Goal: Information Seeking & Learning: Learn about a topic

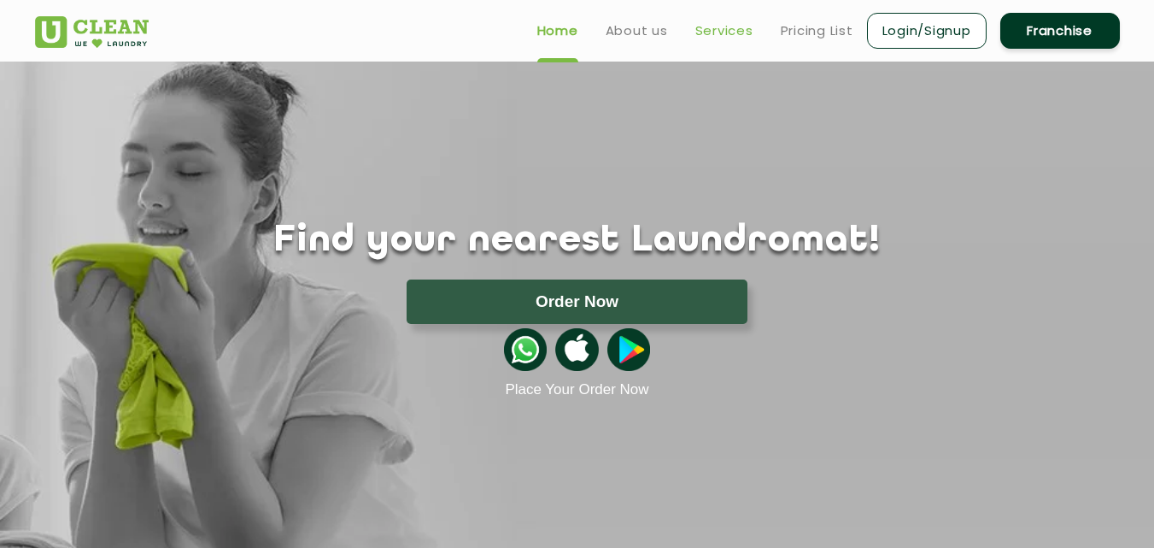
click at [723, 26] on link "Services" at bounding box center [724, 31] width 58 height 21
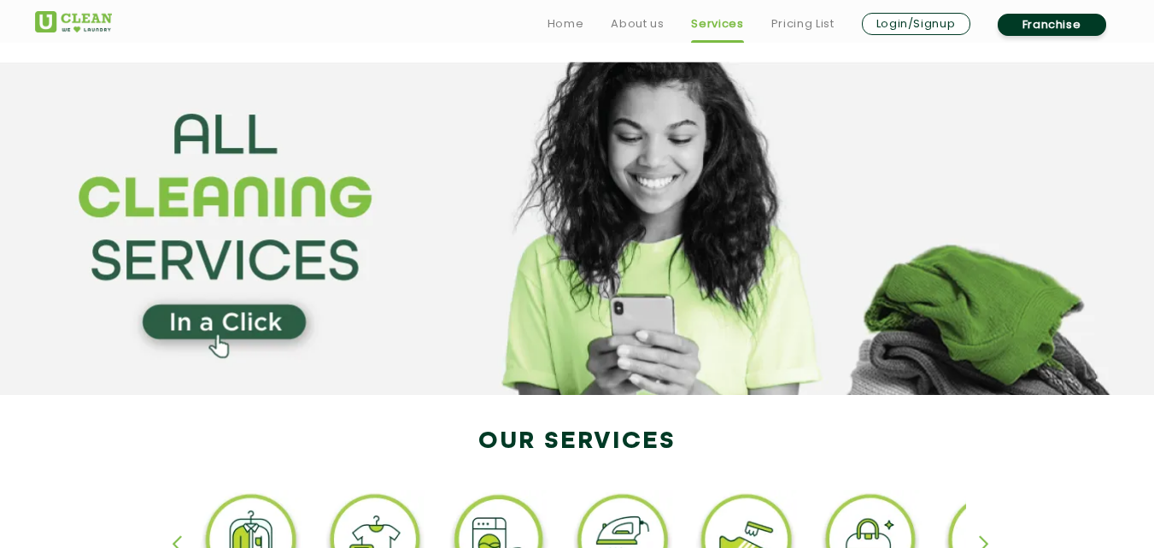
scroll to position [350, 0]
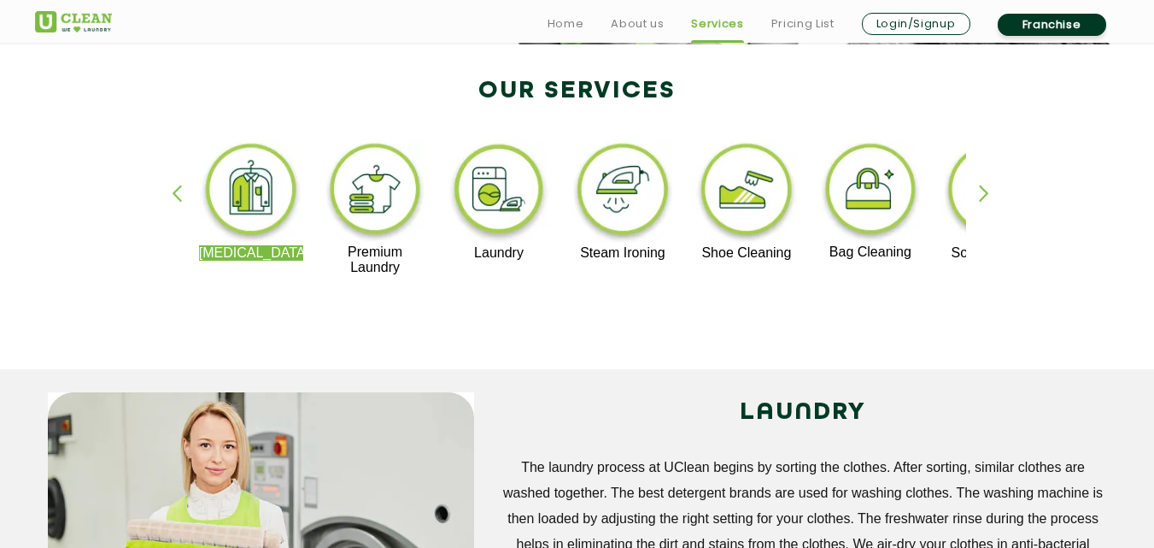
click at [987, 189] on div "button" at bounding box center [992, 208] width 26 height 47
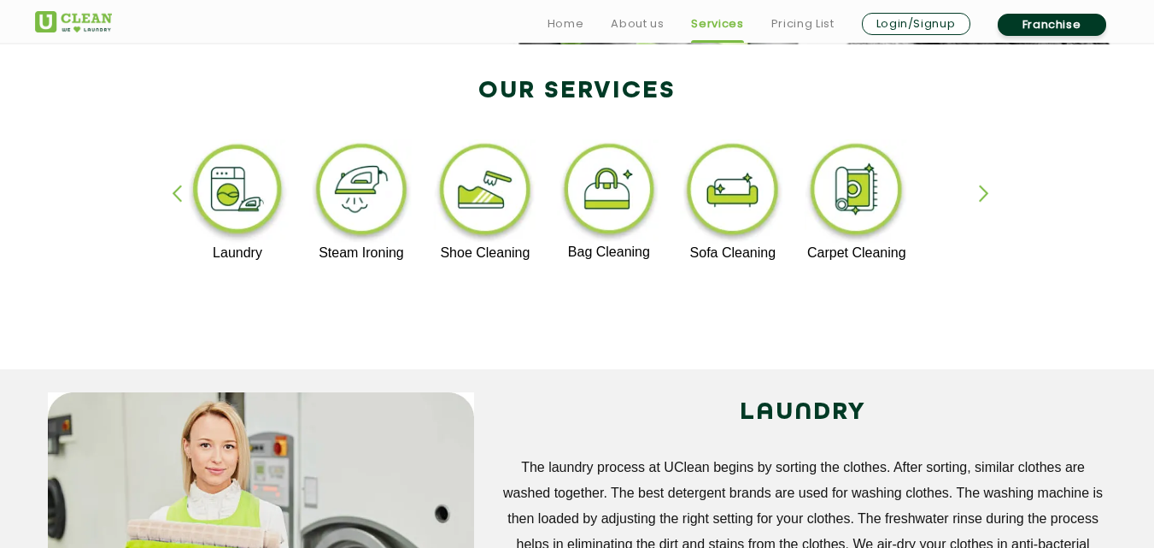
click at [750, 197] on img at bounding box center [732, 192] width 105 height 106
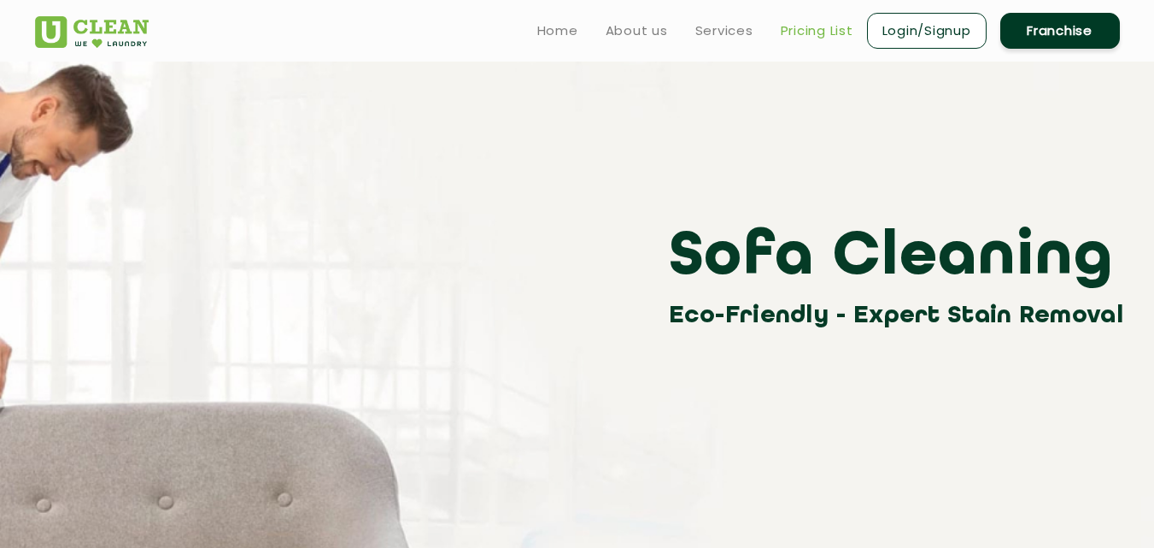
click at [829, 30] on link "Pricing List" at bounding box center [817, 31] width 73 height 21
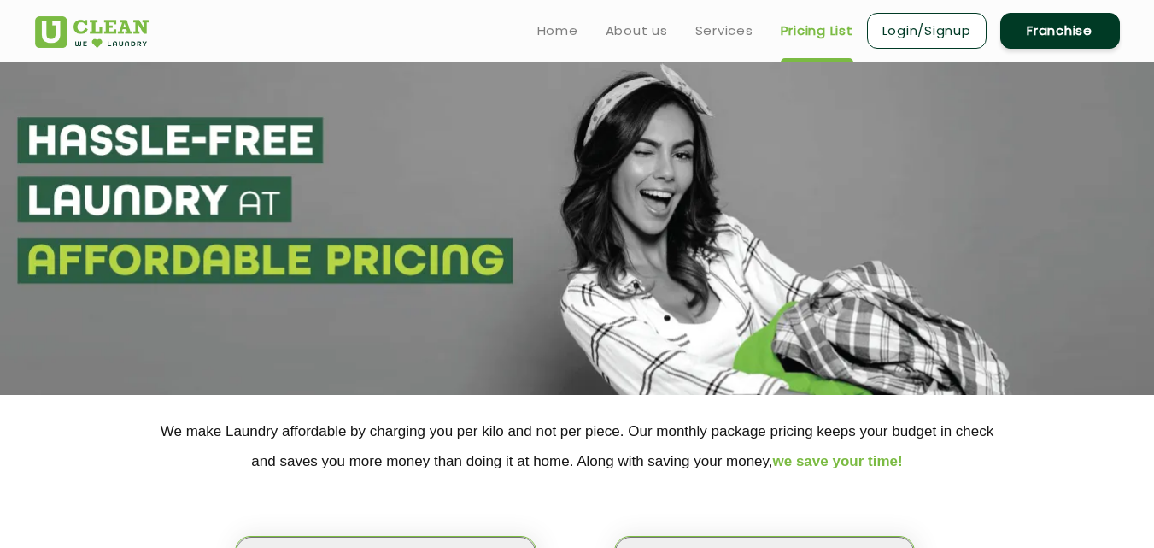
select select "0"
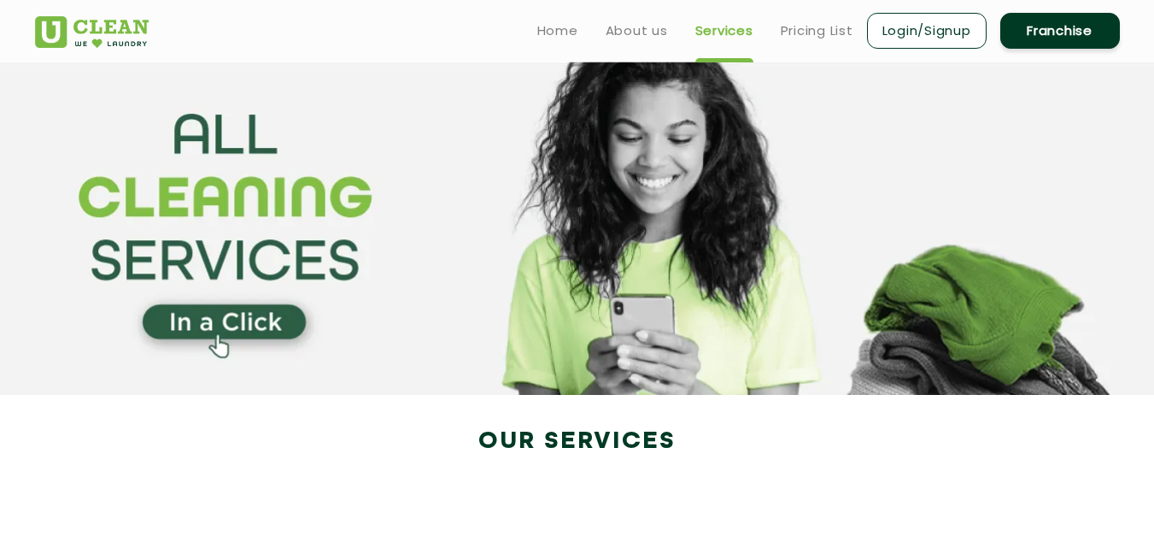
scroll to position [350, 0]
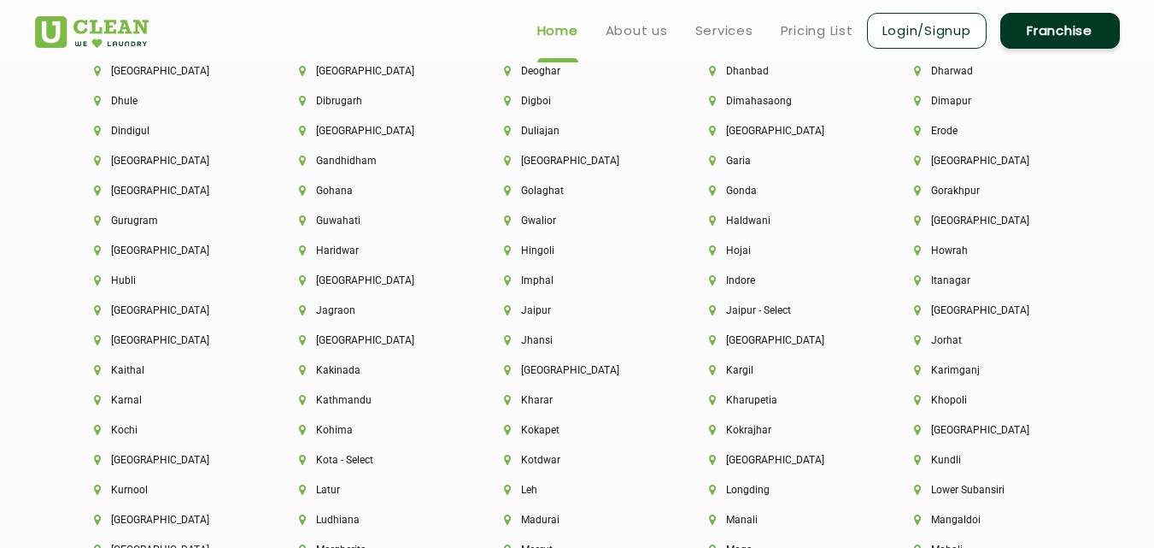
scroll to position [3986, 0]
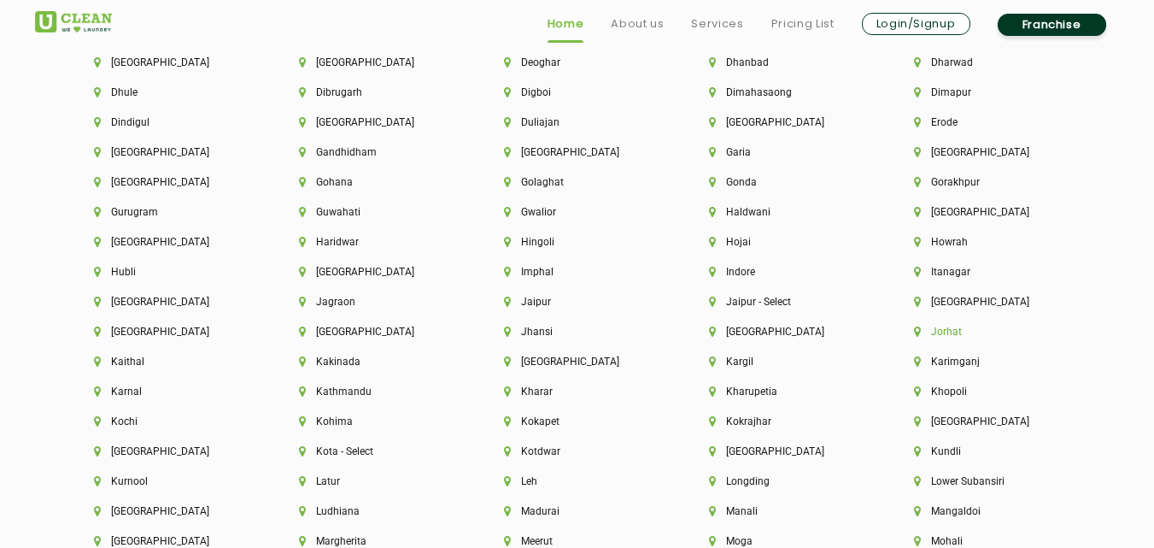
click at [947, 326] on li "Jorhat" at bounding box center [987, 332] width 147 height 12
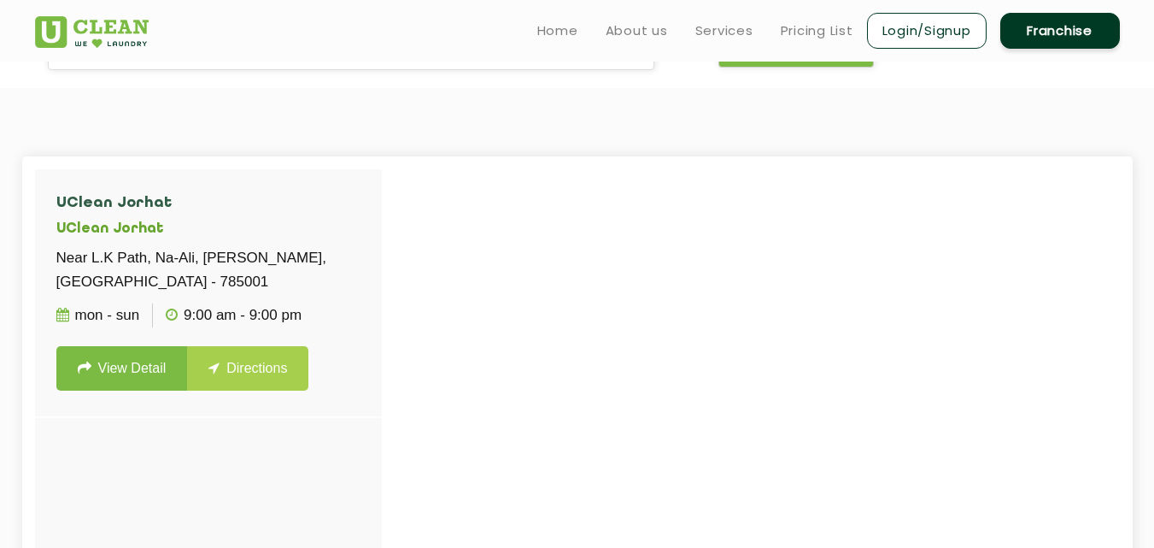
scroll to position [366, 0]
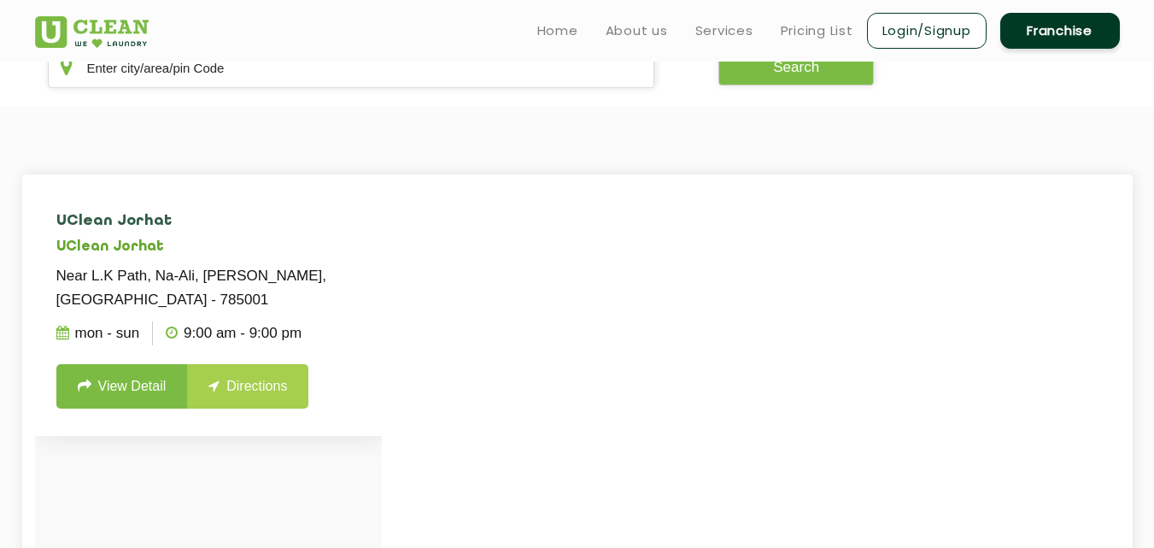
click at [120, 375] on link "View Detail" at bounding box center [122, 386] width 132 height 44
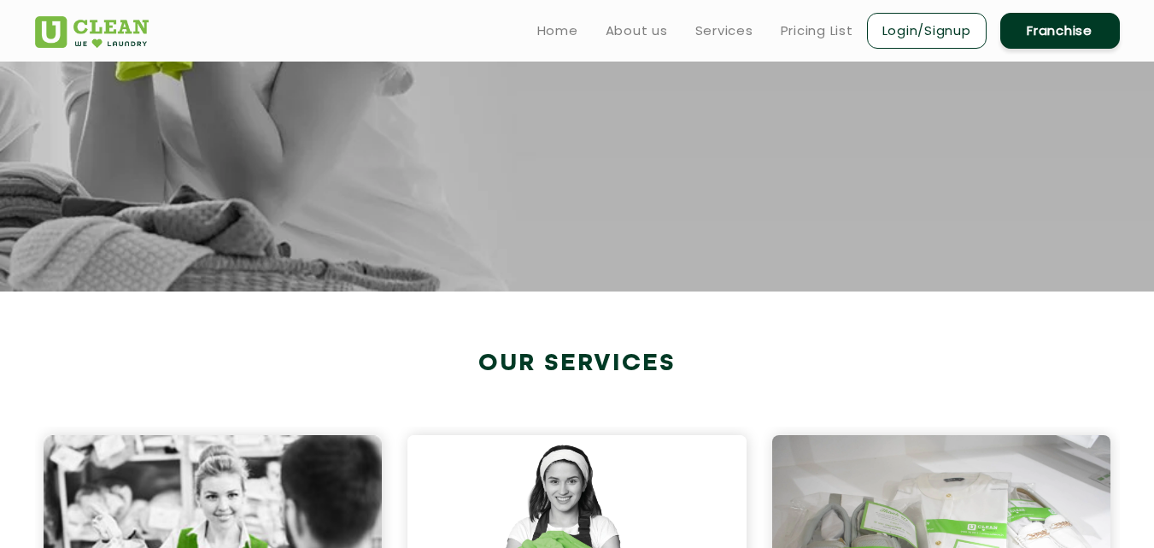
scroll to position [350, 0]
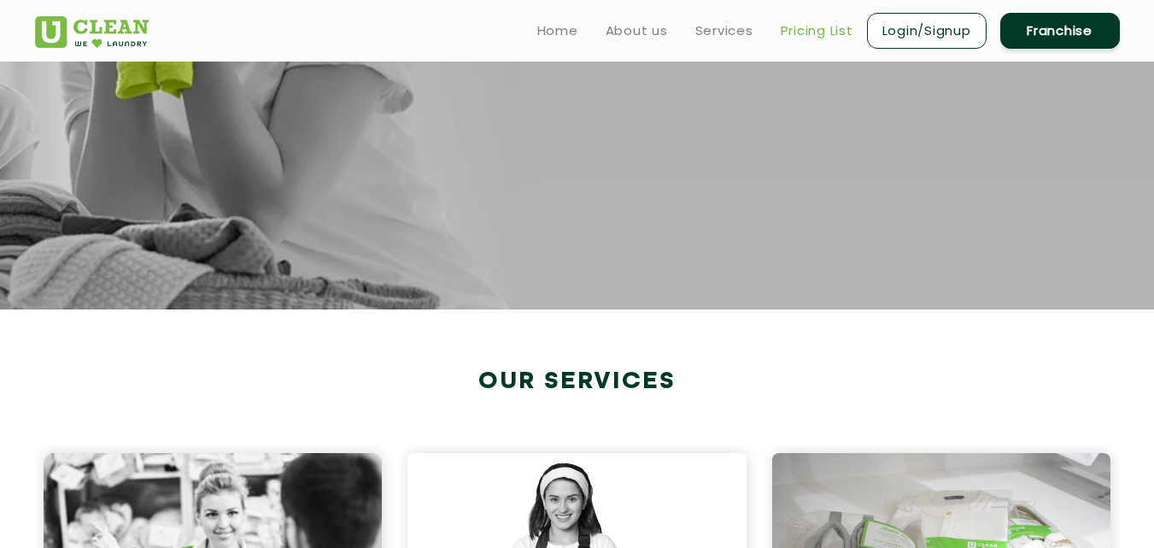
click at [807, 29] on link "Pricing List" at bounding box center [817, 31] width 73 height 21
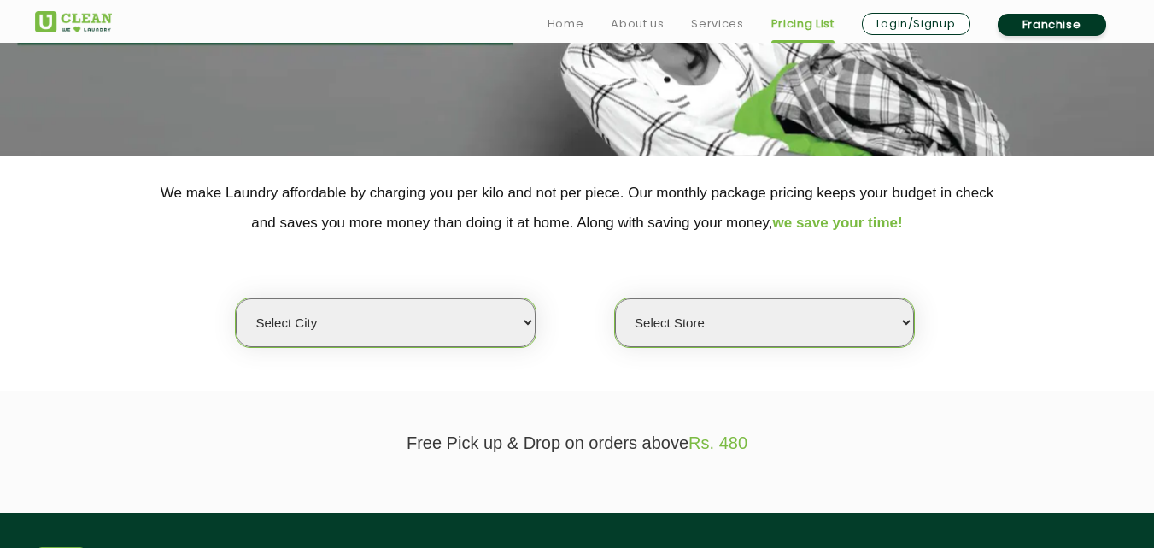
scroll to position [240, 0]
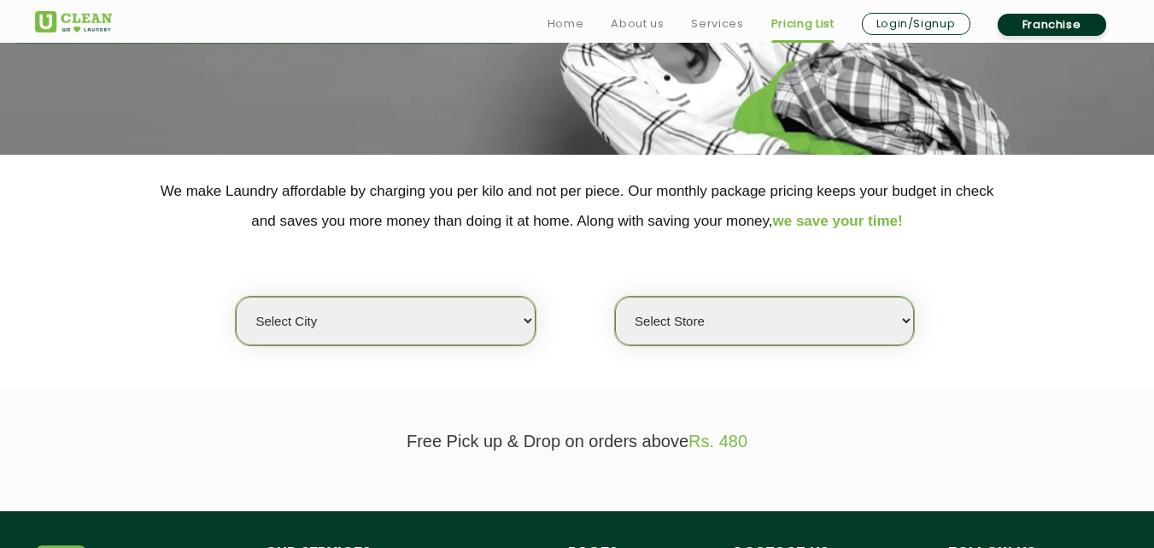
click at [454, 332] on select "Select city Aalo Abu Dhabi Agartala Agra Ahmedabad Akola Aligarh Alwar - UClean…" at bounding box center [385, 320] width 299 height 49
select select "110"
click at [236, 296] on select "Select city Aalo Abu Dhabi Agartala Agra Ahmedabad Akola Aligarh Alwar - UClean…" at bounding box center [385, 320] width 299 height 49
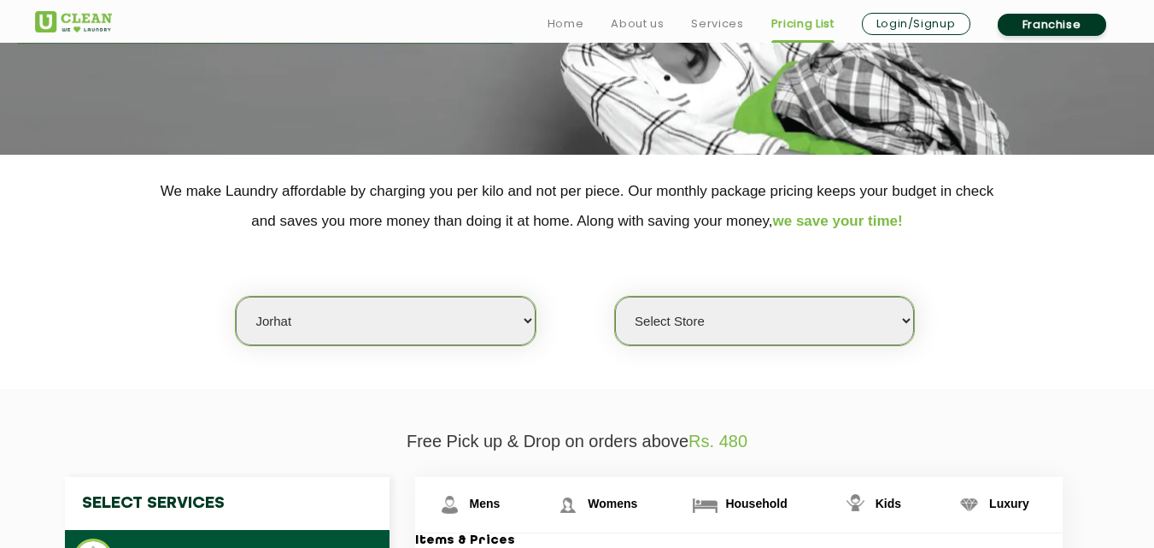
click at [662, 326] on select "Select Store UClean Jorhat" at bounding box center [764, 320] width 299 height 49
select select "336"
click at [615, 296] on select "Select Store UClean Jorhat" at bounding box center [764, 320] width 299 height 49
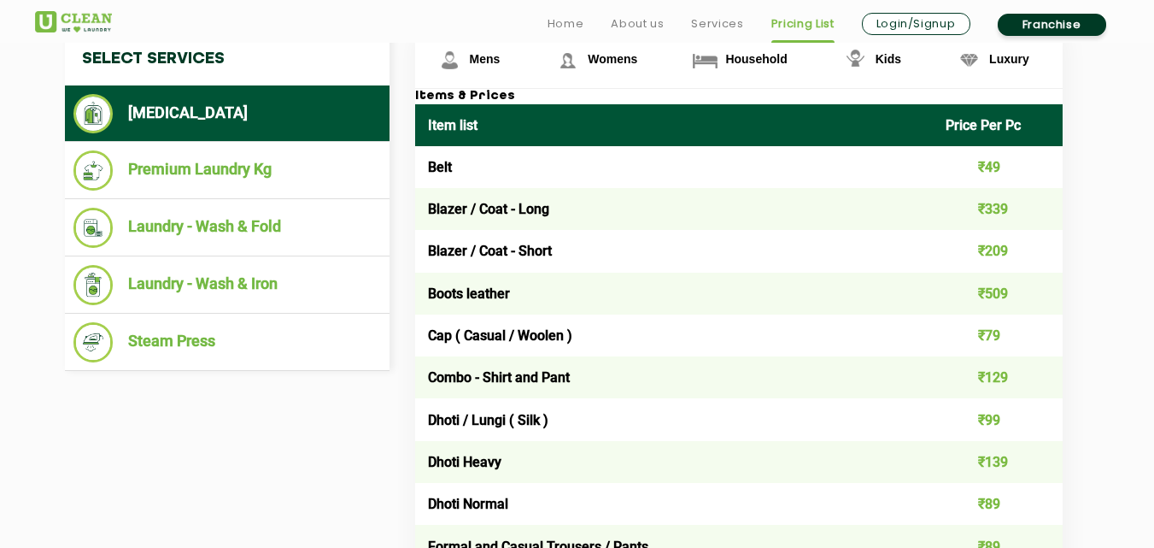
scroll to position [691, 0]
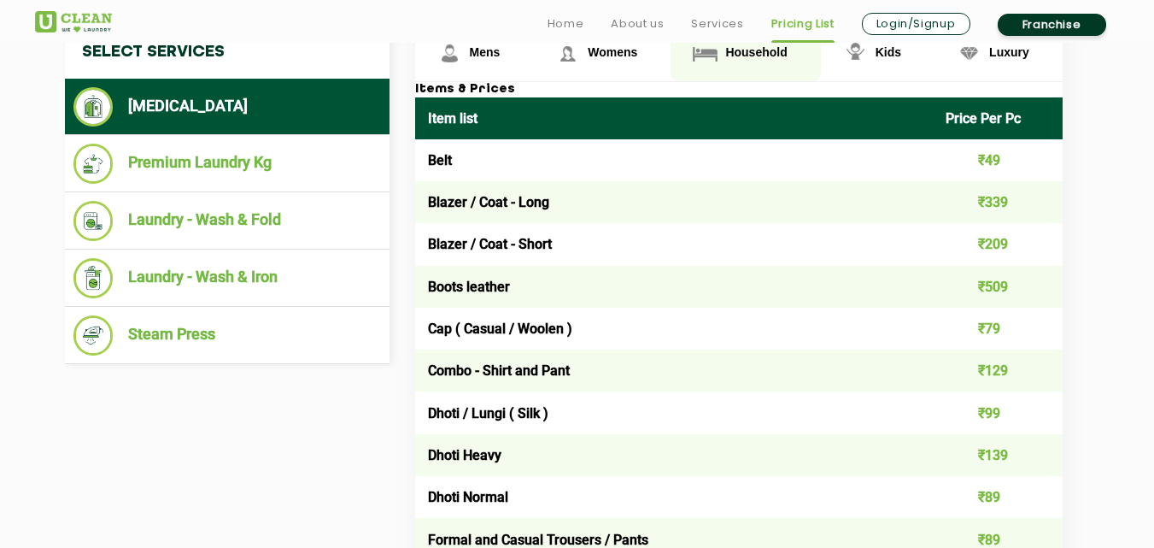
click at [759, 50] on span "Household" at bounding box center [756, 52] width 62 height 14
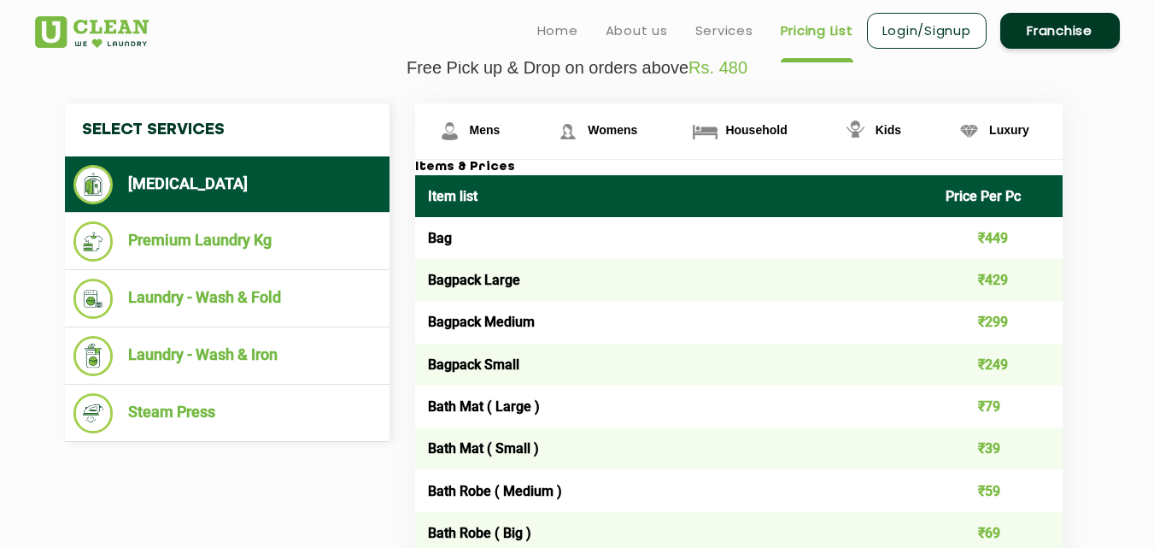
scroll to position [574, 0]
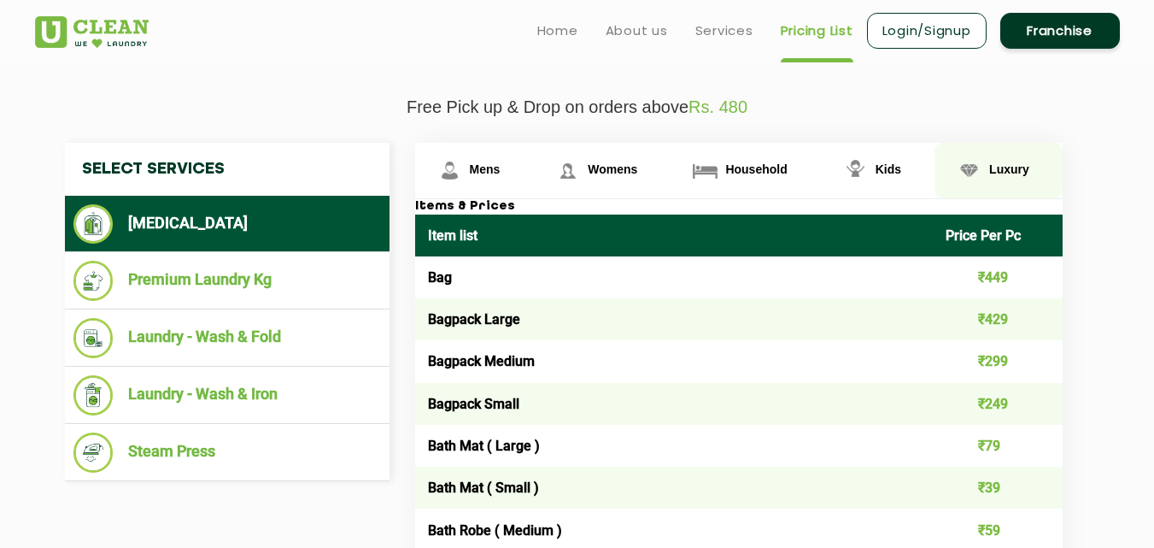
click at [988, 159] on link "Luxury" at bounding box center [999, 171] width 128 height 56
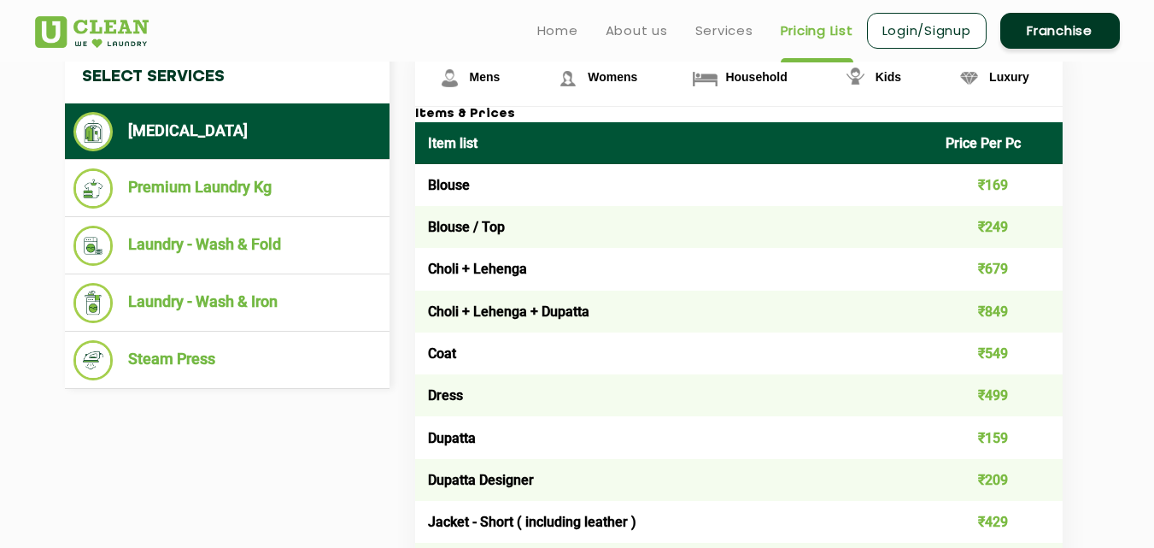
scroll to position [648, 0]
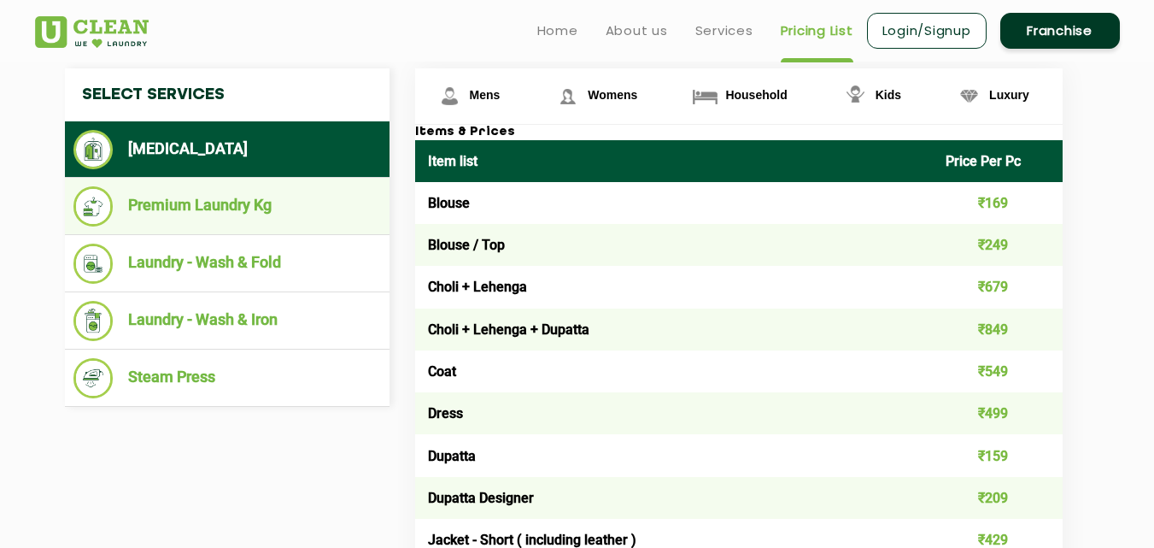
click at [278, 203] on li "Premium Laundry Kg" at bounding box center [227, 206] width 308 height 40
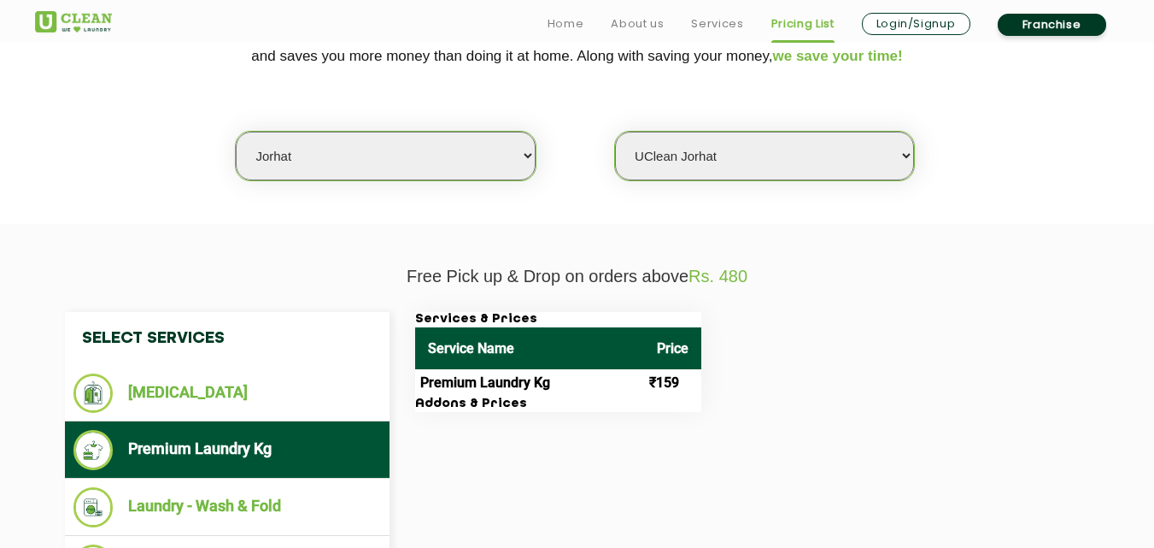
scroll to position [456, 0]
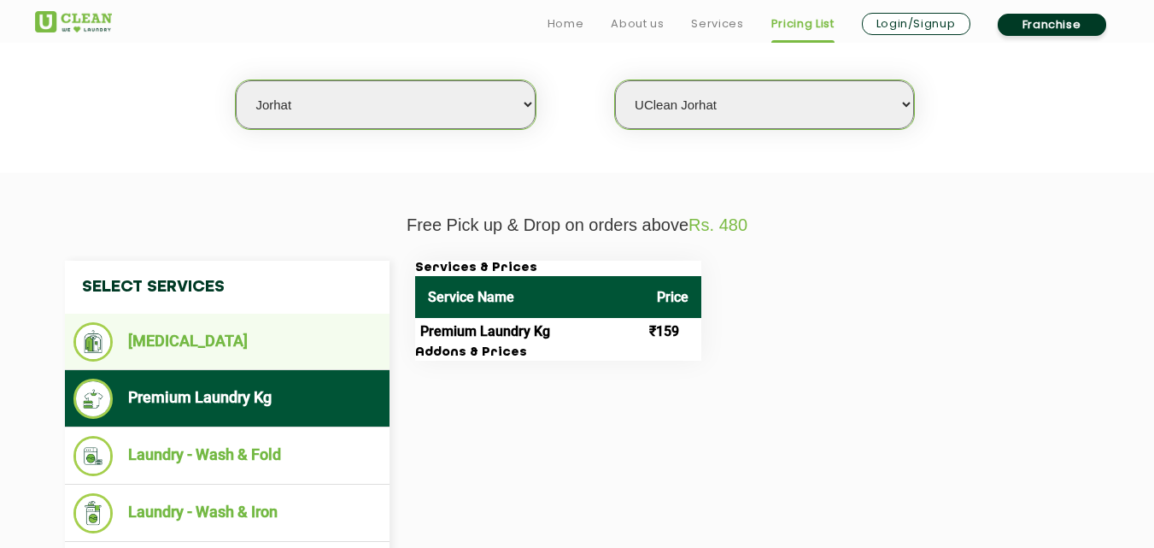
click at [261, 328] on li "[MEDICAL_DATA]" at bounding box center [227, 341] width 308 height 39
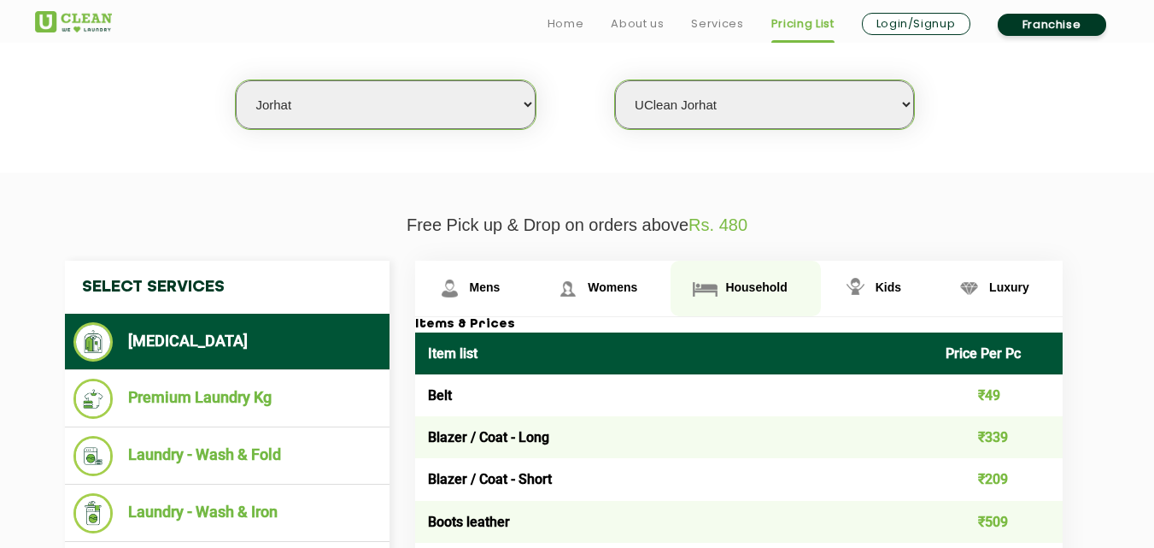
click at [766, 287] on span "Household" at bounding box center [756, 287] width 62 height 14
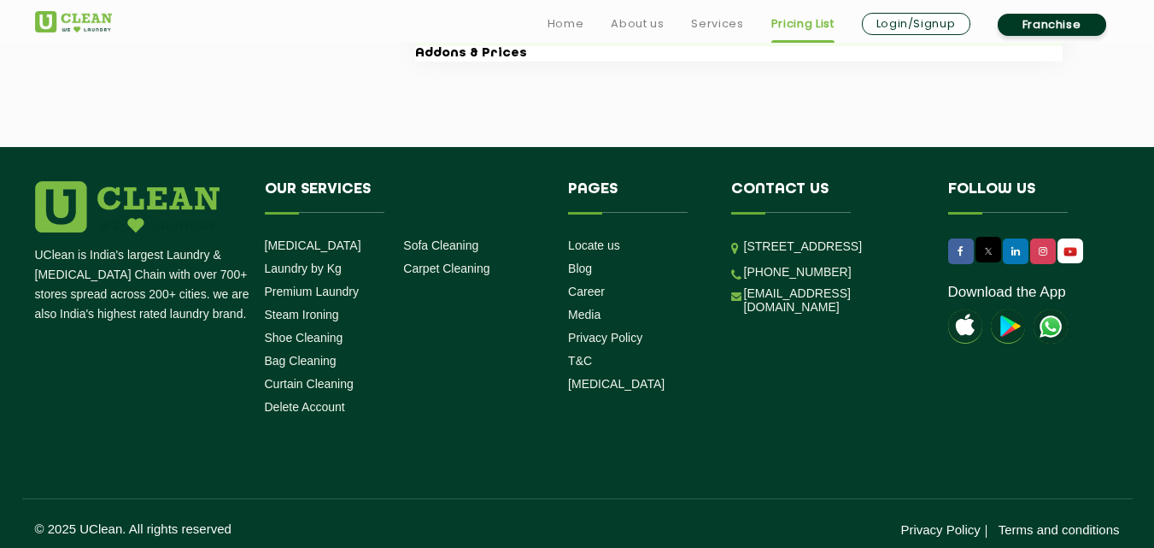
scroll to position [3404, 0]
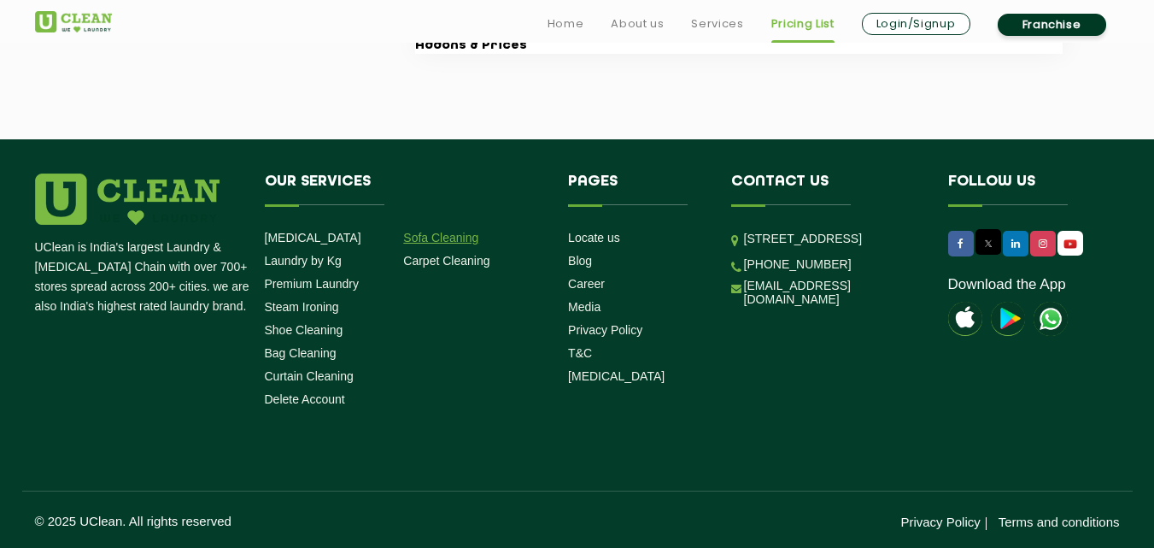
click at [470, 235] on link "Sofa Cleaning" at bounding box center [440, 238] width 75 height 14
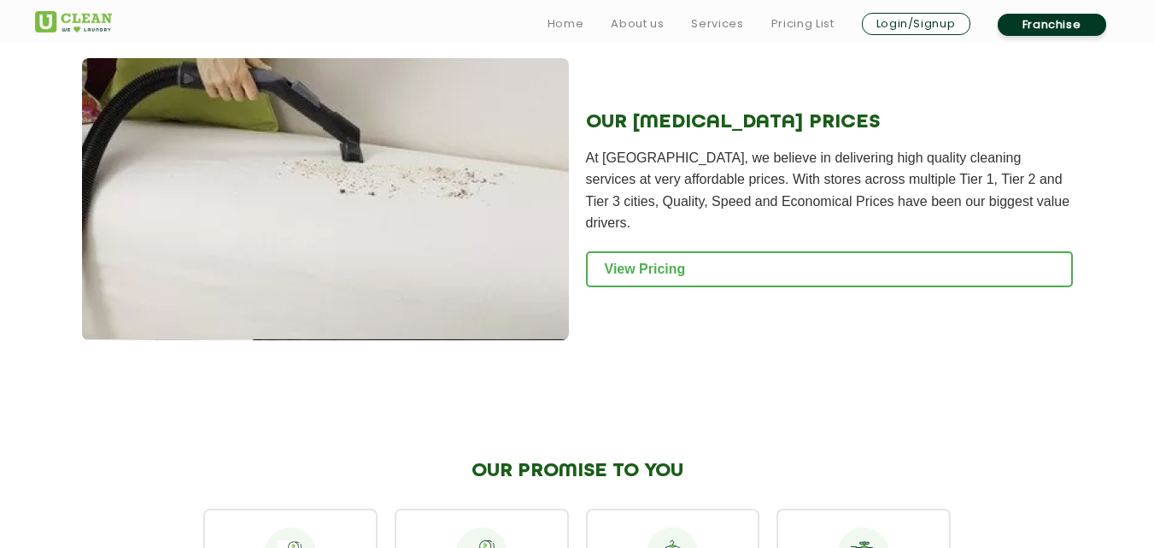
scroll to position [1810, 0]
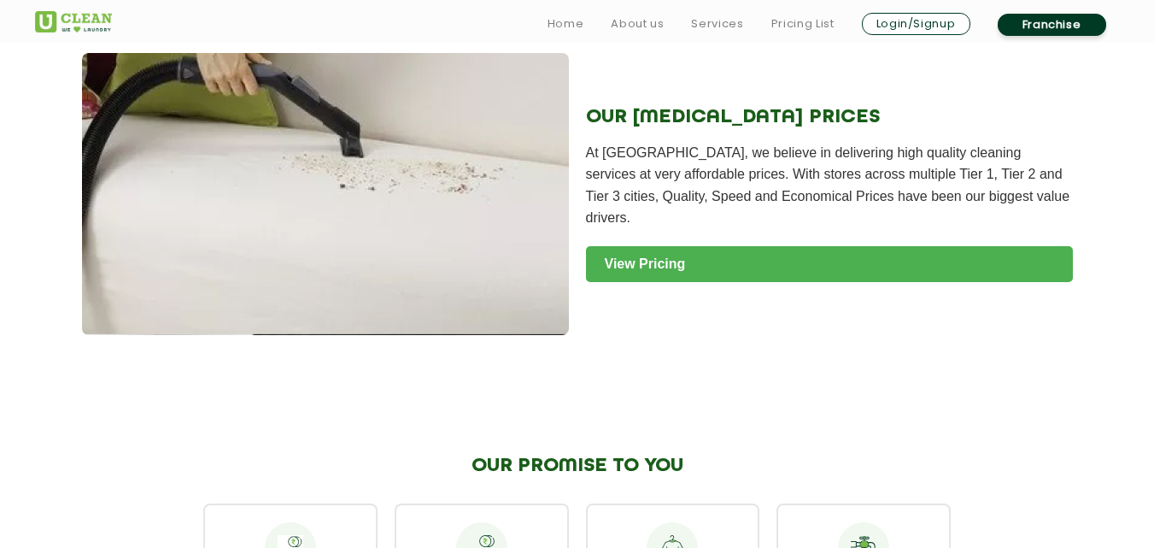
click at [844, 256] on link "View Pricing" at bounding box center [829, 264] width 487 height 36
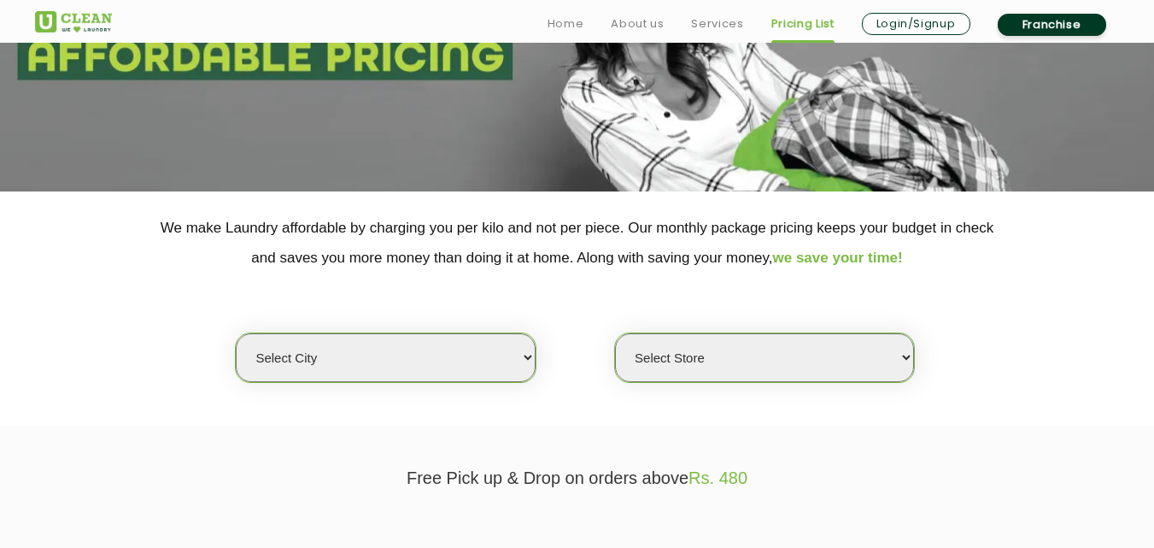
scroll to position [530, 0]
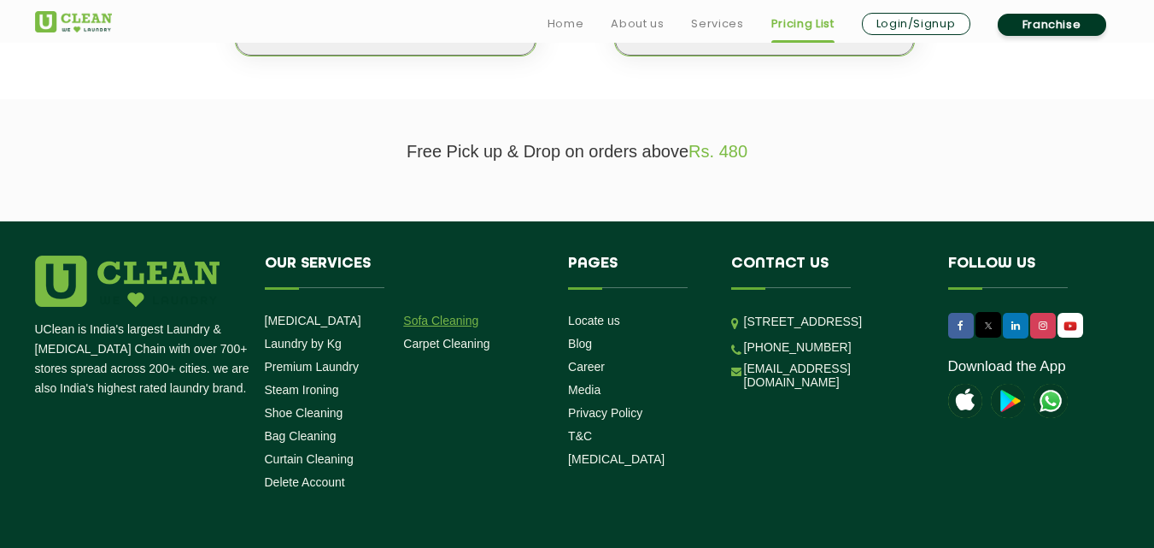
click at [449, 319] on link "Sofa Cleaning" at bounding box center [440, 321] width 75 height 14
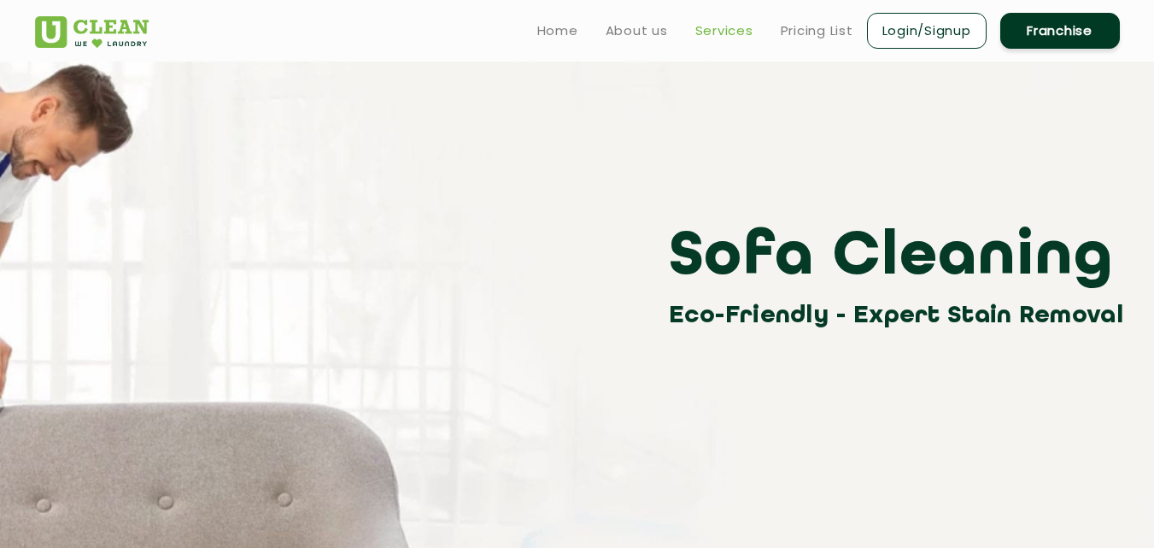
click at [719, 34] on link "Services" at bounding box center [724, 31] width 58 height 21
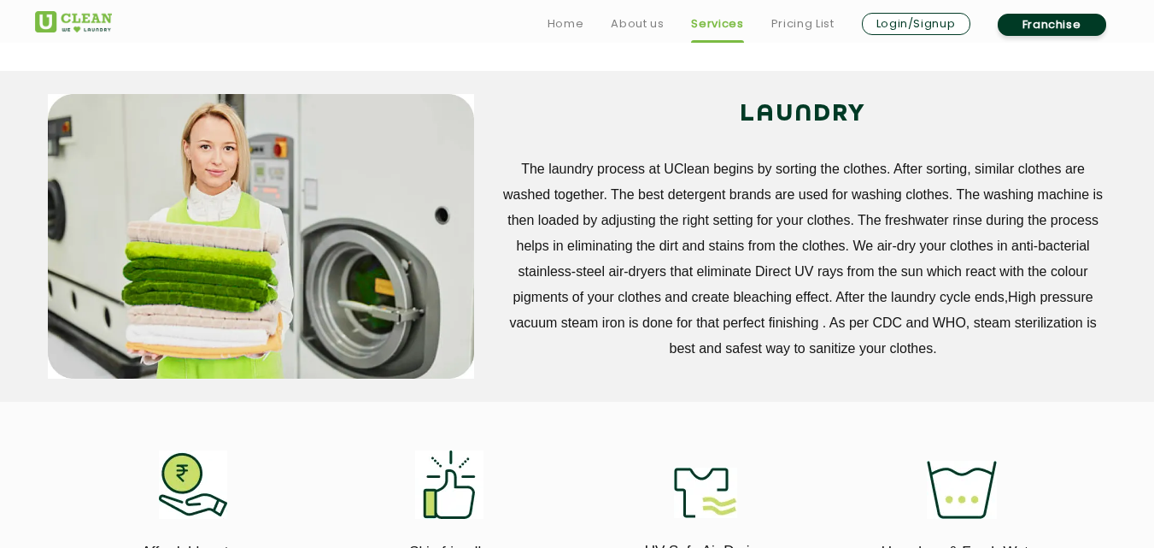
scroll to position [760, 0]
